Goal: Task Accomplishment & Management: Use online tool/utility

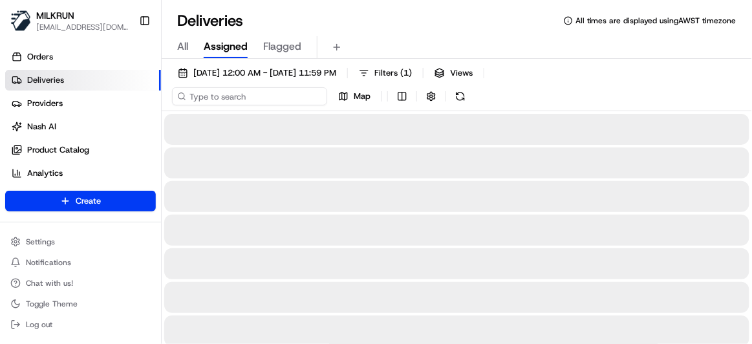
click at [232, 100] on input at bounding box center [249, 96] width 155 height 18
paste input "e7cbf9a1-1624-4fa3-b5e1-d288b8d1c0f7"
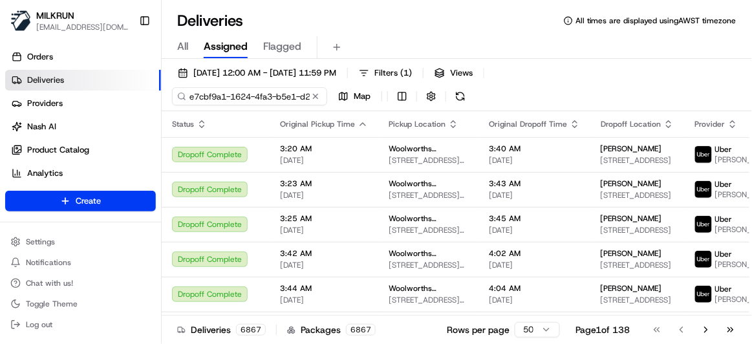
scroll to position [0, 56]
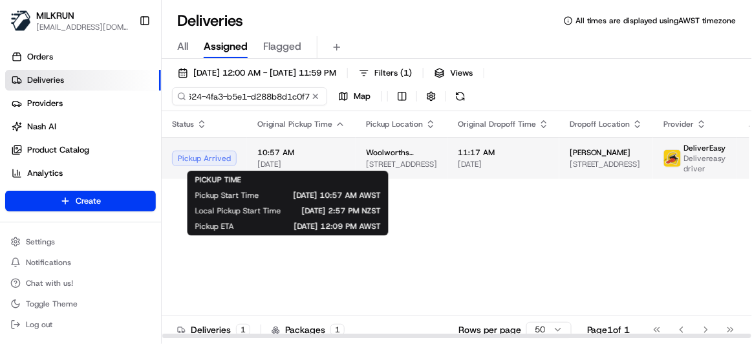
type input "e7cbf9a1-1624-4fa3-b5e1-d288b8d1c0f7"
click at [377, 161] on span "[STREET_ADDRESS]" at bounding box center [401, 164] width 71 height 10
click at [288, 164] on span "[DATE]" at bounding box center [301, 164] width 88 height 10
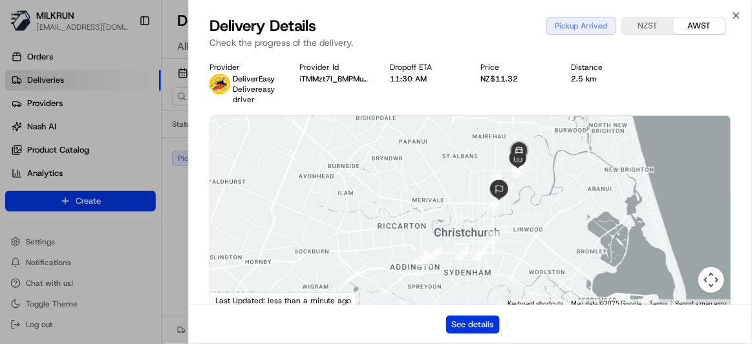
click at [459, 327] on button "See details" at bounding box center [473, 325] width 54 height 18
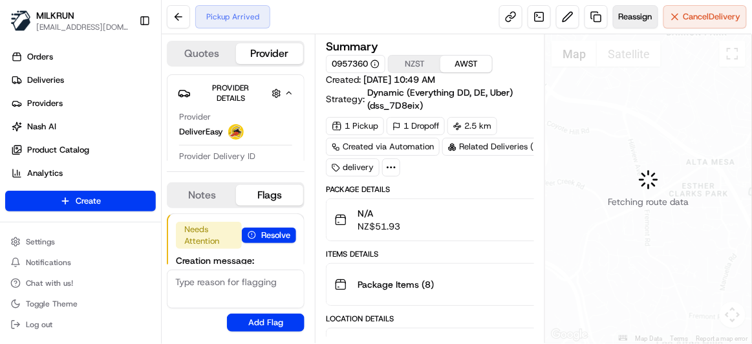
scroll to position [78, 0]
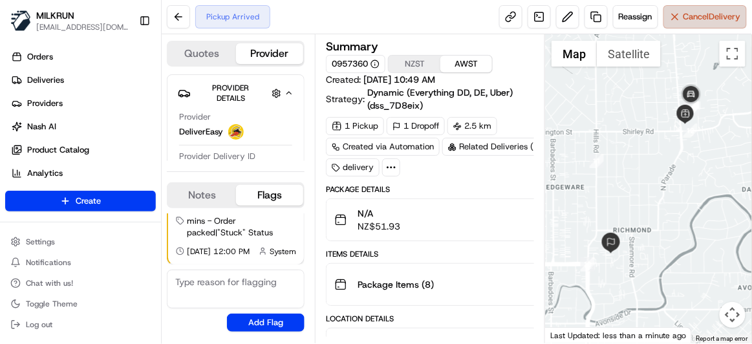
click at [677, 19] on button "Cancel Delivery" at bounding box center [705, 16] width 83 height 23
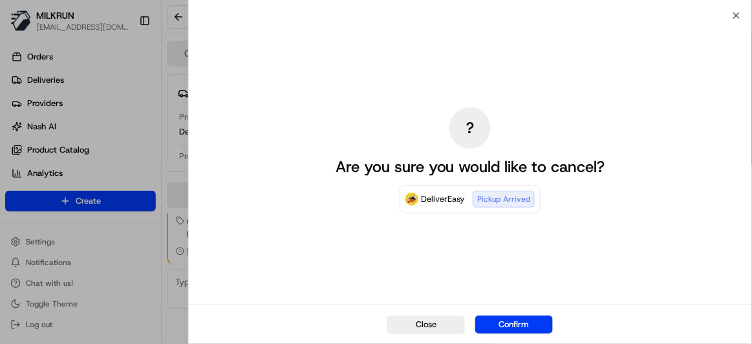
click at [527, 325] on button "Confirm" at bounding box center [514, 325] width 78 height 18
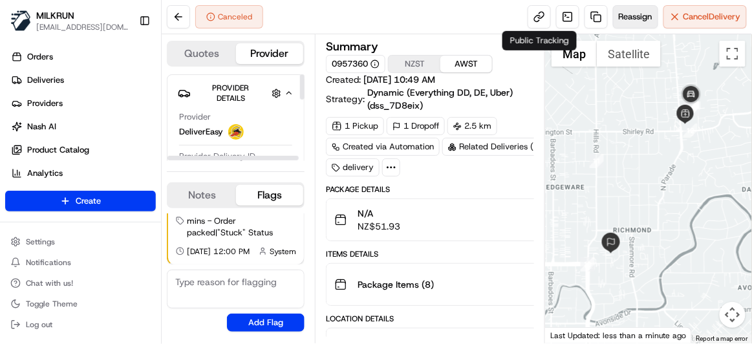
click at [631, 14] on span "Reassign" at bounding box center [636, 17] width 34 height 12
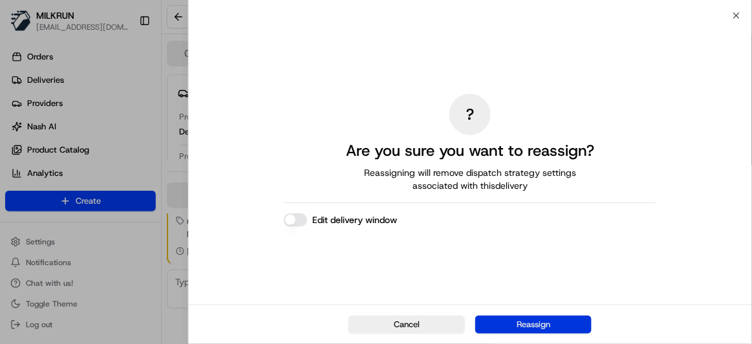
click at [508, 322] on button "Reassign" at bounding box center [533, 325] width 116 height 18
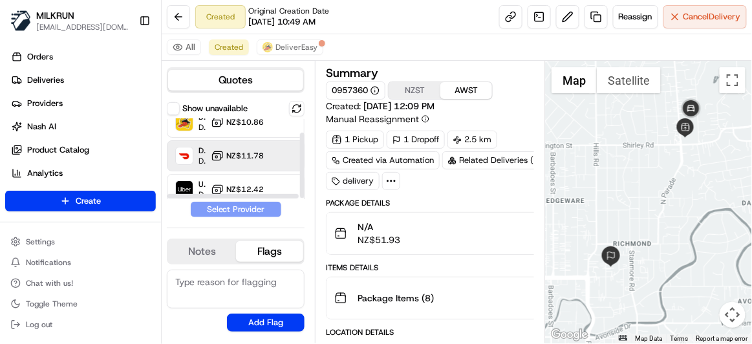
scroll to position [17, 0]
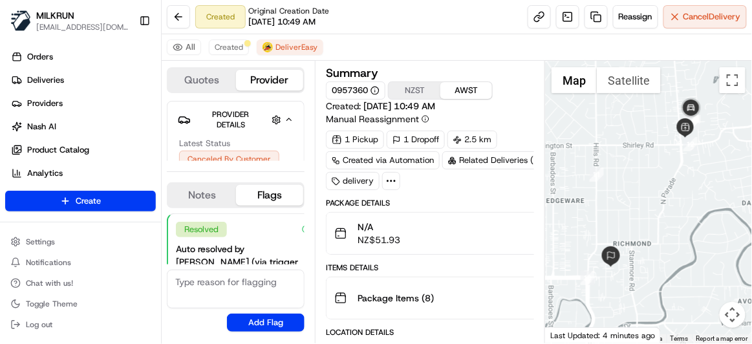
scroll to position [127, 0]
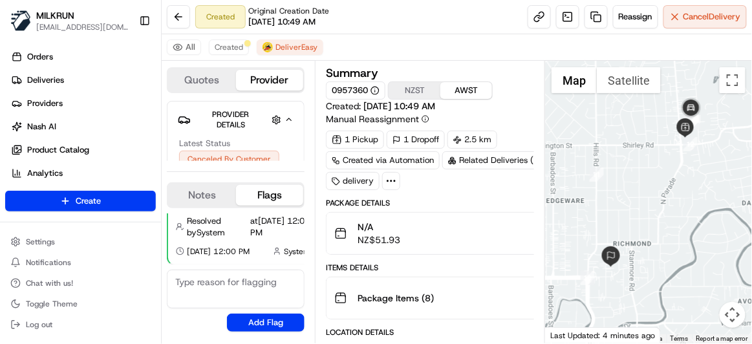
drag, startPoint x: 629, startPoint y: 13, endPoint x: 484, endPoint y: 14, distance: 144.2
click at [506, 14] on div "Created Original Creation Date 08/21/2025 10:49 AM Reassign Cancel Delivery" at bounding box center [457, 17] width 591 height 34
click at [209, 43] on button "Created" at bounding box center [229, 47] width 40 height 16
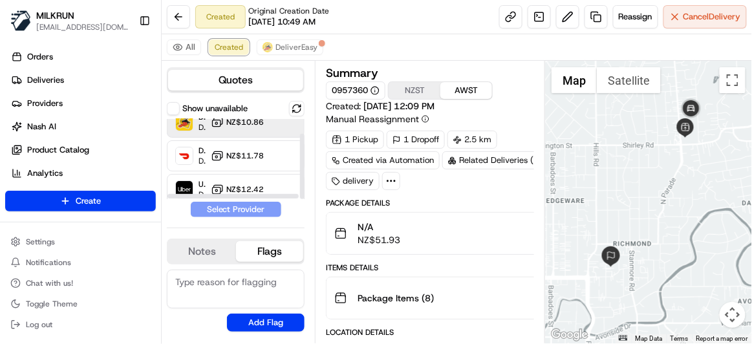
scroll to position [17, 0]
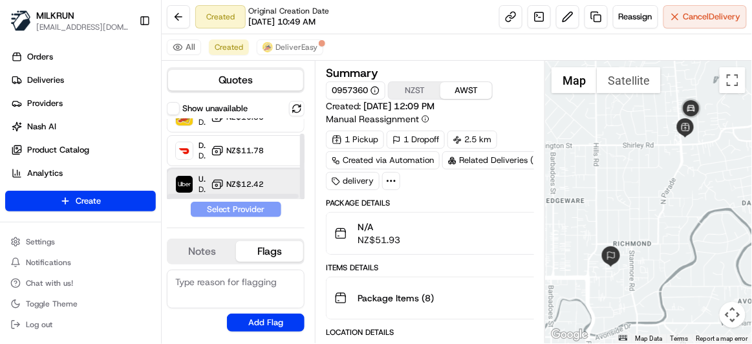
click at [241, 175] on div "Uber Dropoff ETA 30 minutes NZ$12.42" at bounding box center [236, 184] width 138 height 31
click at [247, 208] on button "Assign Provider" at bounding box center [236, 210] width 92 height 16
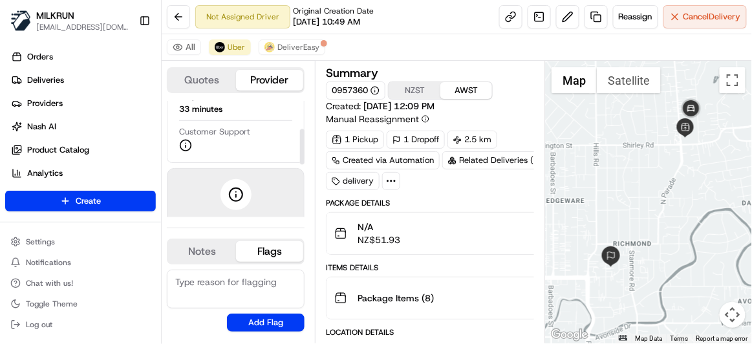
scroll to position [235, 0]
click at [179, 15] on button at bounding box center [178, 16] width 23 height 23
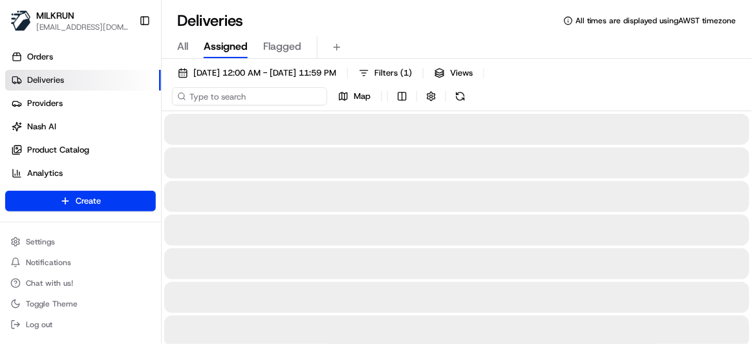
click at [261, 91] on input at bounding box center [249, 96] width 155 height 18
paste input "3519bb35-782c-46a9-be85-c2926d4ea94f"
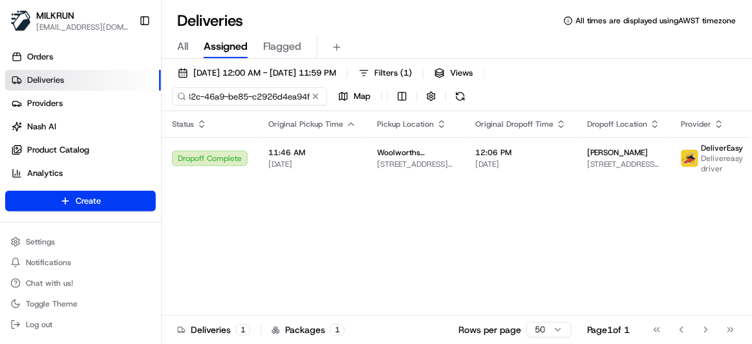
type input "3519bb35-782c-46a9-be85-c2926d4ea94f"
click at [265, 91] on input "3519bb35-782c-46a9-be85-c2926d4ea94f" at bounding box center [249, 96] width 155 height 18
drag, startPoint x: 219, startPoint y: 94, endPoint x: 173, endPoint y: 91, distance: 46.7
click at [173, 91] on input "3519bb35-782c-46a9-be85-c2926d4ea94f" at bounding box center [249, 96] width 155 height 18
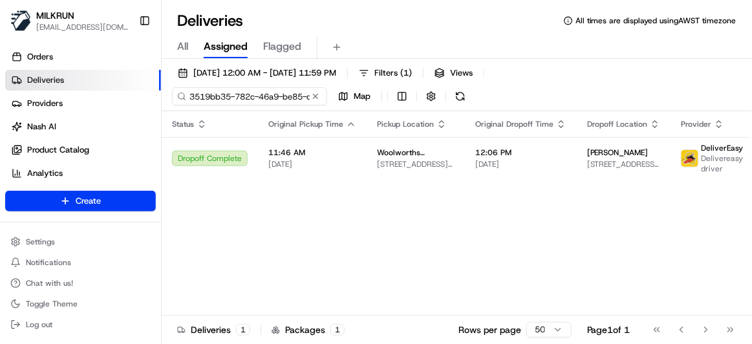
click at [190, 95] on input "3519bb35-782c-46a9-be85-c2926d4ea94f" at bounding box center [249, 96] width 155 height 18
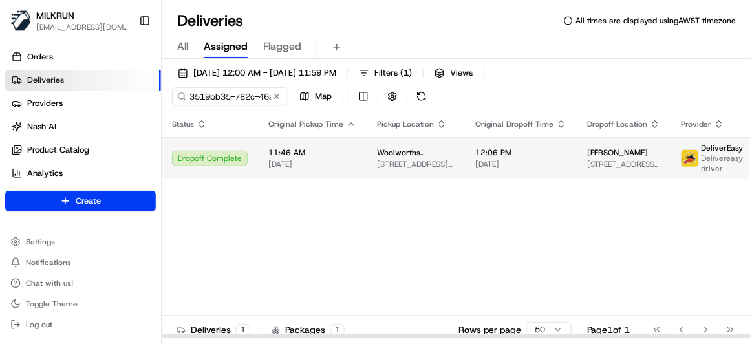
click at [548, 152] on span "12:06 PM" at bounding box center [520, 152] width 91 height 10
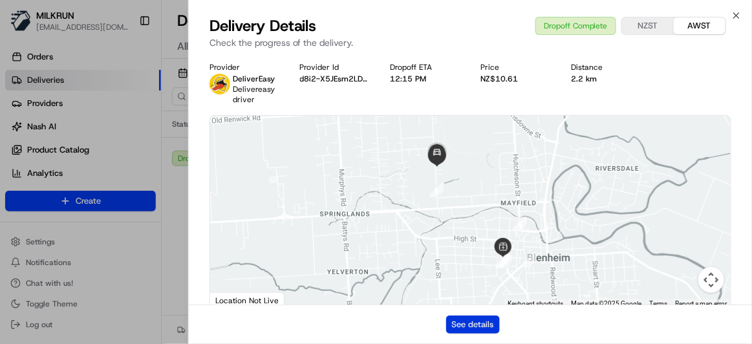
click at [470, 328] on button "See details" at bounding box center [473, 325] width 54 height 18
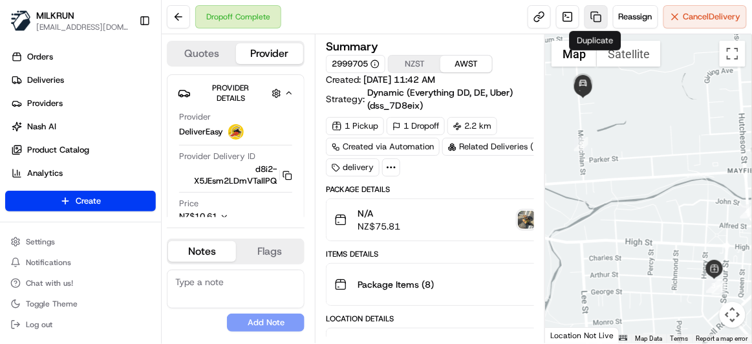
click at [594, 16] on link at bounding box center [596, 16] width 23 height 23
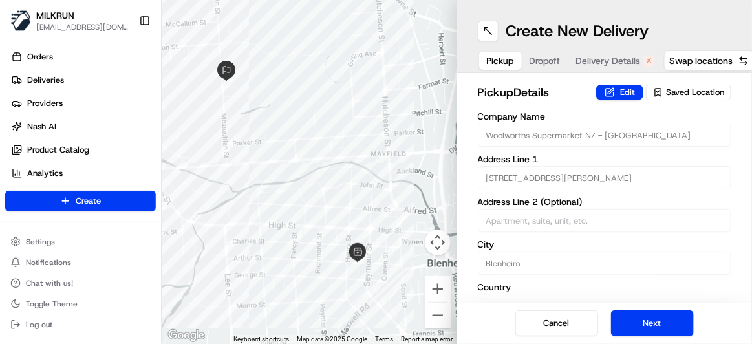
click at [605, 50] on div "Pickup Dropoff Delivery Details" at bounding box center [571, 60] width 186 height 23
click at [602, 61] on span "Delivery Details" at bounding box center [608, 60] width 65 height 13
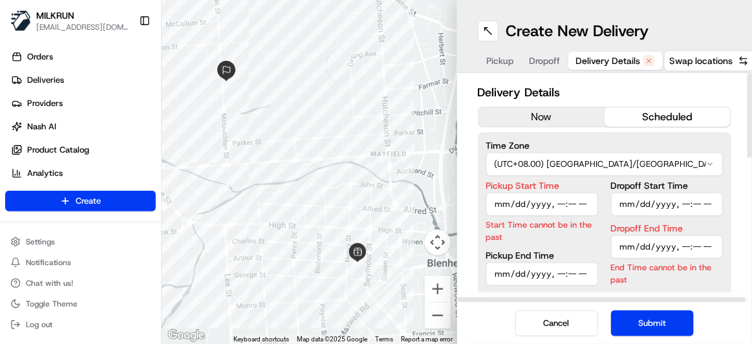
click at [523, 120] on button "now" at bounding box center [542, 116] width 126 height 19
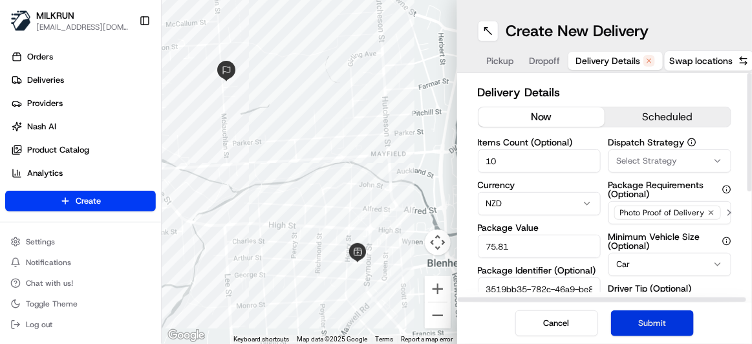
click at [625, 327] on button "Submit" at bounding box center [652, 323] width 83 height 26
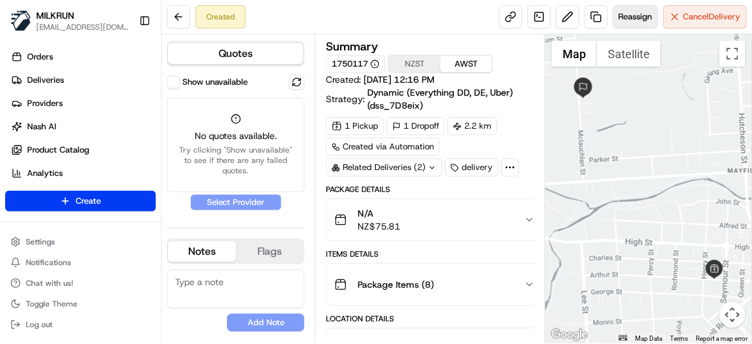
click at [649, 9] on button "Reassign" at bounding box center [635, 16] width 45 height 23
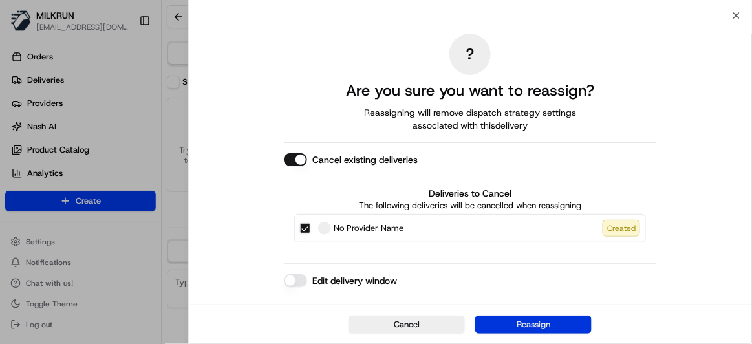
click at [553, 321] on button "Reassign" at bounding box center [533, 325] width 116 height 18
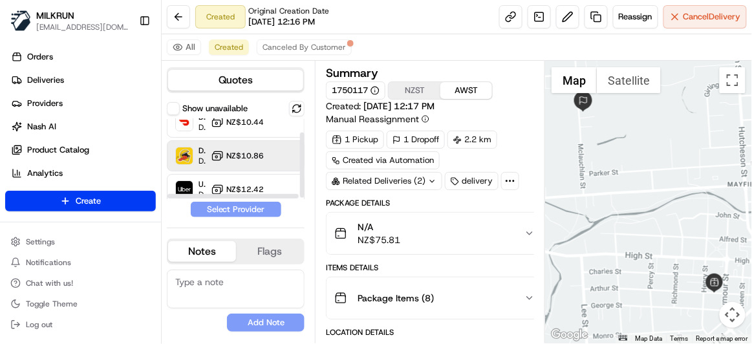
scroll to position [17, 0]
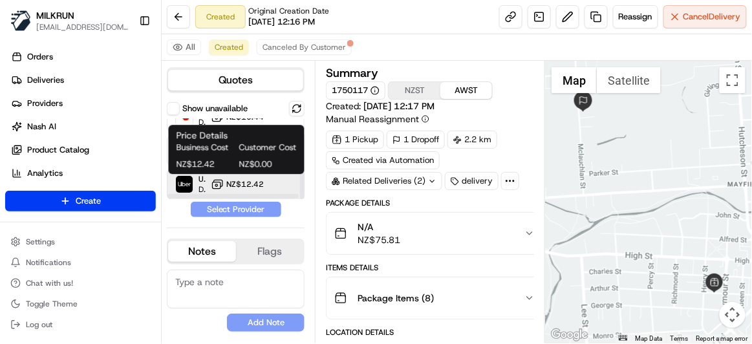
click at [257, 179] on span "NZ$12.42" at bounding box center [245, 184] width 38 height 10
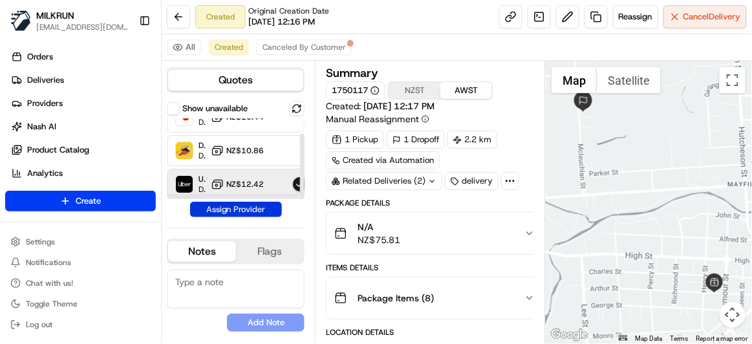
click at [254, 207] on button "Assign Provider" at bounding box center [236, 210] width 92 height 16
